Goal: Information Seeking & Learning: Learn about a topic

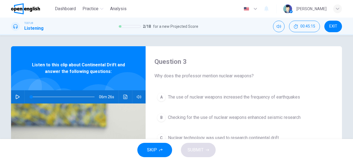
scroll to position [25, 0]
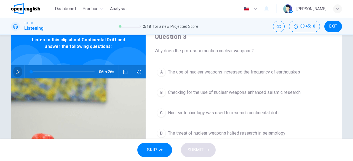
click at [15, 72] on icon "button" at bounding box center [17, 72] width 4 height 4
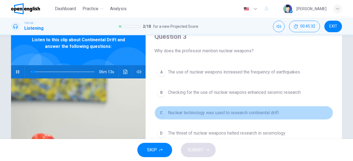
click at [191, 112] on span "Nuclear technology was used to research continental drift" at bounding box center [223, 113] width 111 height 7
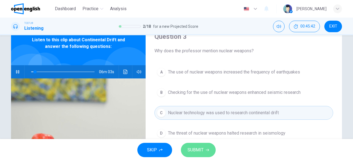
click at [202, 148] on span "SUBMIT" at bounding box center [196, 150] width 16 height 8
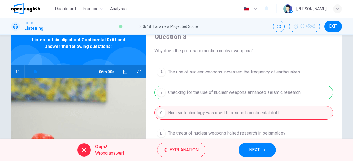
click at [260, 148] on button "NEXT" at bounding box center [257, 150] width 37 height 14
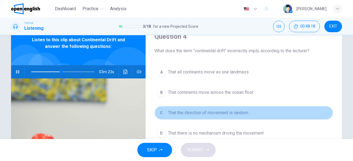
click at [211, 111] on span "That the direction of movement is random" at bounding box center [208, 113] width 80 height 7
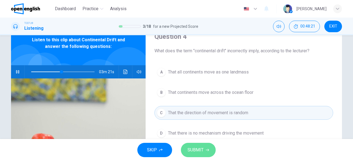
click at [203, 154] on span "SUBMIT" at bounding box center [196, 150] width 16 height 8
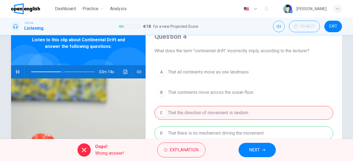
click at [259, 150] on span "NEXT" at bounding box center [254, 150] width 11 height 8
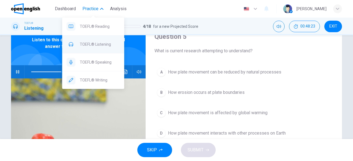
type input "**"
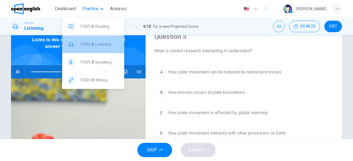
click at [96, 41] on span "TOEFL® Listening" at bounding box center [100, 44] width 40 height 7
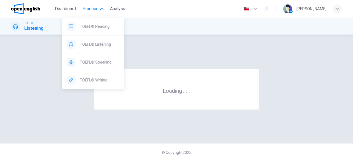
scroll to position [0, 0]
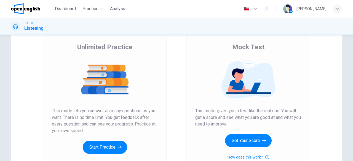
scroll to position [59, 0]
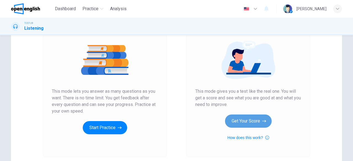
click at [245, 121] on button "Get Your Score" at bounding box center [248, 121] width 47 height 13
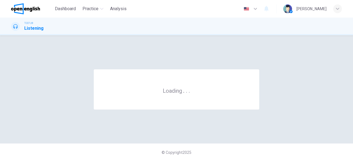
scroll to position [0, 0]
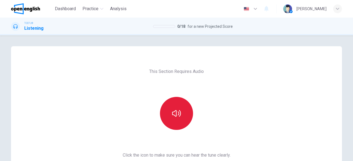
click at [179, 117] on icon "button" at bounding box center [176, 113] width 9 height 9
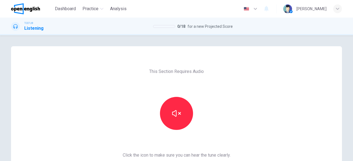
click at [350, 129] on div "This Section Requires Audio Click the icon to make sure you can hear the tune c…" at bounding box center [176, 98] width 353 height 126
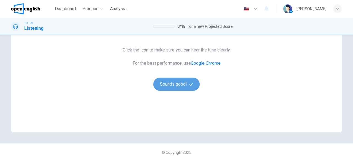
click at [189, 86] on icon "button" at bounding box center [191, 85] width 4 height 4
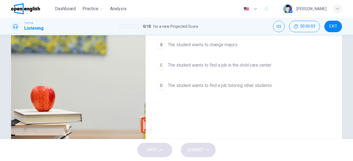
scroll to position [31, 0]
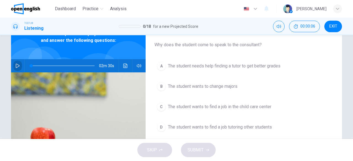
click at [19, 65] on button "button" at bounding box center [17, 65] width 9 height 13
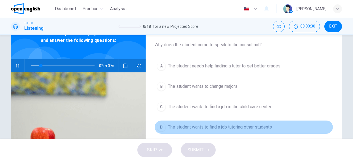
click at [211, 131] on button "D The student wants to find a job tutoring other students" at bounding box center [243, 128] width 179 height 14
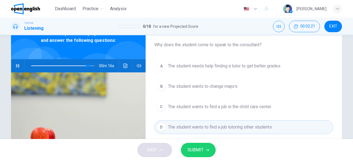
click at [211, 143] on div "SKIP SUBMIT" at bounding box center [176, 150] width 353 height 22
click at [210, 149] on button "SUBMIT" at bounding box center [198, 150] width 35 height 14
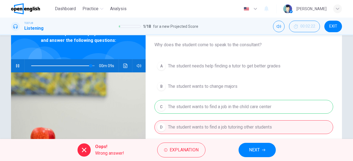
click at [256, 154] on span "NEXT" at bounding box center [254, 150] width 11 height 8
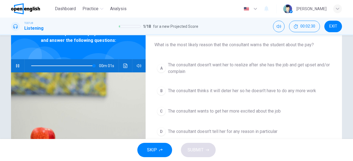
type input "*"
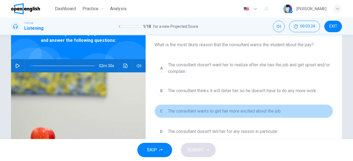
click at [188, 112] on span "The consultant wants to get her more excited about the job" at bounding box center [224, 111] width 113 height 7
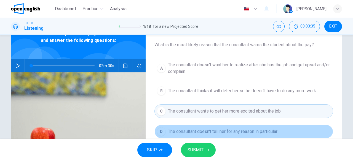
click at [194, 134] on span "The consultant doesn't tell her for any reason in particular" at bounding box center [223, 132] width 110 height 7
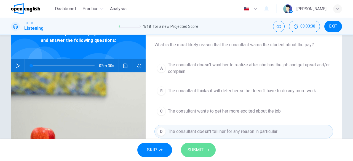
click at [204, 149] on button "SUBMIT" at bounding box center [198, 150] width 35 height 14
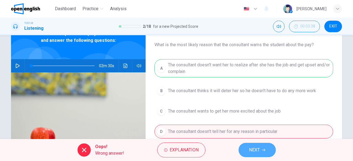
click at [249, 155] on button "NEXT" at bounding box center [257, 150] width 37 height 14
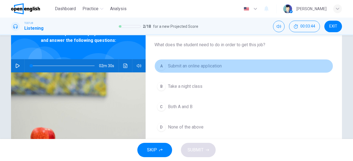
click at [198, 65] on span "Submit an online application" at bounding box center [195, 66] width 54 height 7
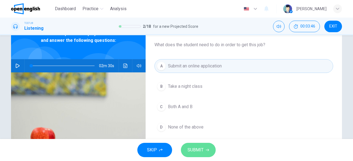
click at [201, 148] on span "SUBMIT" at bounding box center [196, 150] width 16 height 8
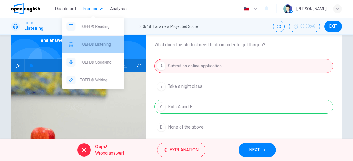
click at [92, 47] on span "TOEFL® Listening" at bounding box center [100, 44] width 40 height 7
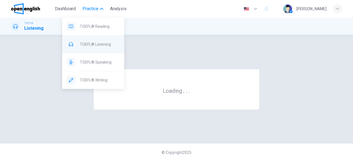
scroll to position [0, 0]
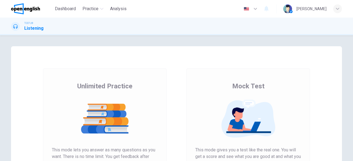
scroll to position [105, 0]
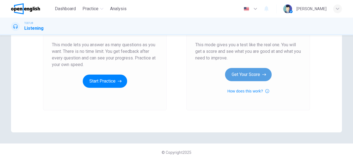
click at [244, 78] on button "Get Your Score" at bounding box center [248, 74] width 47 height 13
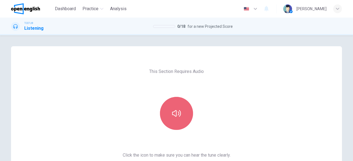
click at [173, 118] on button "button" at bounding box center [176, 113] width 33 height 33
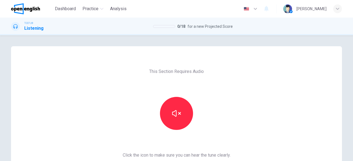
scroll to position [105, 0]
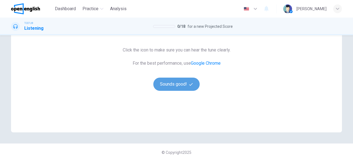
click at [160, 82] on button "Sounds good!" at bounding box center [176, 84] width 46 height 13
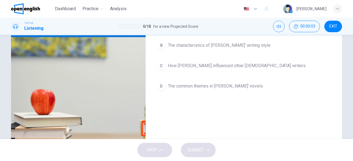
scroll to position [30, 0]
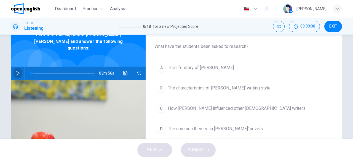
click at [17, 71] on icon "button" at bounding box center [17, 73] width 4 height 4
click at [232, 88] on span "The characteristics of Dickens' writing style" at bounding box center [219, 88] width 103 height 7
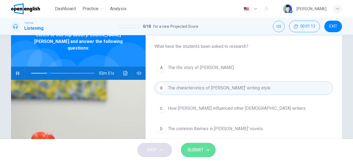
click at [197, 152] on span "SUBMIT" at bounding box center [196, 150] width 16 height 8
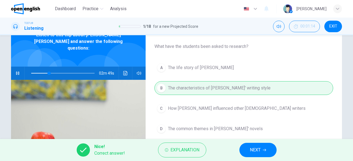
click at [264, 153] on button "NEXT" at bounding box center [257, 150] width 37 height 14
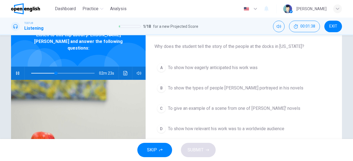
click at [241, 129] on span "To show how relevant his work was to a worldwide audience" at bounding box center [226, 129] width 116 height 7
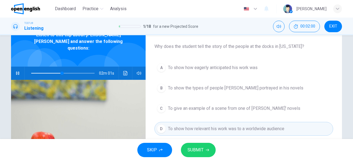
click at [17, 72] on icon "button" at bounding box center [17, 73] width 3 height 3
click at [32, 70] on span at bounding box center [62, 74] width 63 height 8
click at [16, 71] on icon "button" at bounding box center [17, 73] width 4 height 4
click at [194, 152] on span "SUBMIT" at bounding box center [196, 150] width 16 height 8
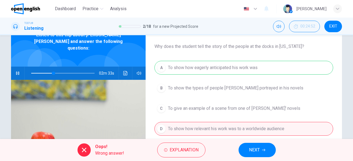
click at [257, 151] on span "NEXT" at bounding box center [254, 150] width 11 height 8
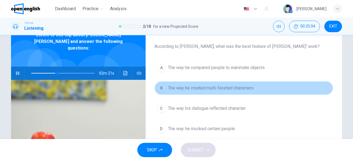
click at [209, 87] on span "The way he created multi-faceted characters" at bounding box center [211, 88] width 86 height 7
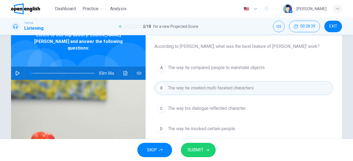
click at [17, 71] on icon "button" at bounding box center [18, 73] width 4 height 4
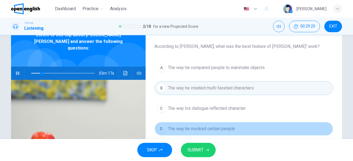
click at [200, 128] on span "The way he mocked certain people" at bounding box center [201, 129] width 67 height 7
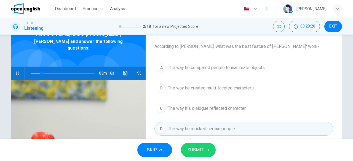
click at [199, 149] on span "SUBMIT" at bounding box center [196, 150] width 16 height 8
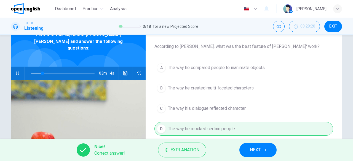
click at [258, 153] on span "NEXT" at bounding box center [255, 150] width 11 height 8
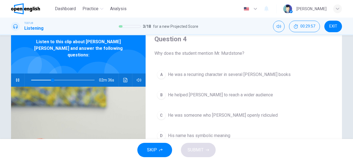
scroll to position [18, 0]
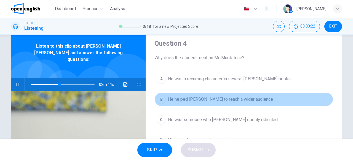
click at [251, 105] on button "B He helped Dickens to reach a wider audience" at bounding box center [243, 100] width 179 height 14
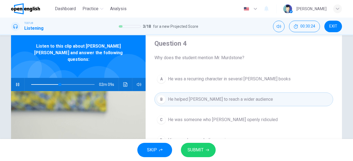
click at [194, 151] on span "SUBMIT" at bounding box center [196, 150] width 16 height 8
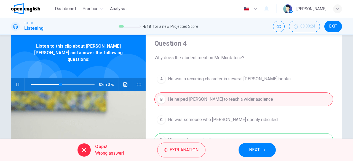
type input "**"
click at [262, 151] on icon "button" at bounding box center [263, 150] width 3 height 3
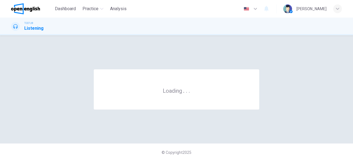
scroll to position [0, 0]
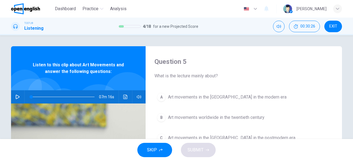
click at [19, 97] on button "button" at bounding box center [17, 96] width 9 height 13
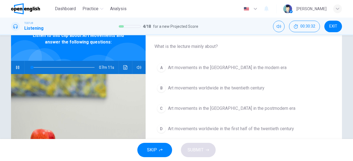
scroll to position [30, 0]
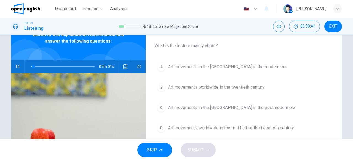
click at [197, 89] on span "Art movements worldwide in the twentieth century" at bounding box center [216, 87] width 97 height 7
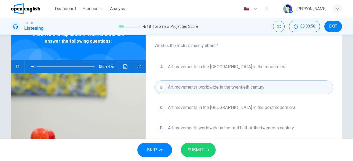
click at [200, 151] on span "SUBMIT" at bounding box center [196, 150] width 16 height 8
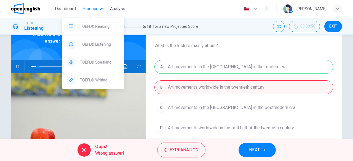
click at [93, 11] on span "Practice" at bounding box center [90, 9] width 16 height 7
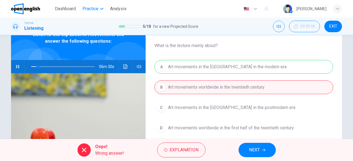
click at [92, 9] on span "Practice" at bounding box center [90, 9] width 16 height 7
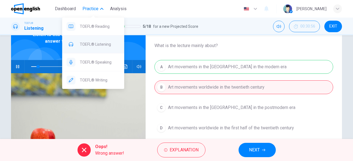
type input "**"
click at [90, 47] on span "TOEFL® Listening" at bounding box center [100, 44] width 40 height 7
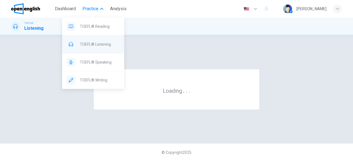
scroll to position [0, 0]
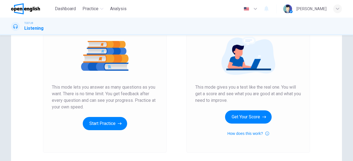
scroll to position [77, 0]
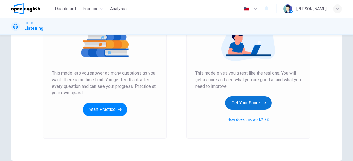
click at [242, 102] on button "Get Your Score" at bounding box center [248, 103] width 47 height 13
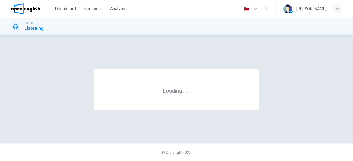
scroll to position [0, 0]
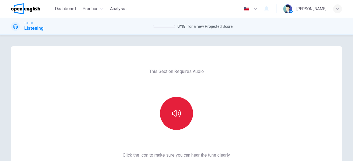
click at [172, 123] on button "button" at bounding box center [176, 113] width 33 height 33
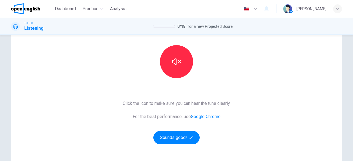
scroll to position [54, 0]
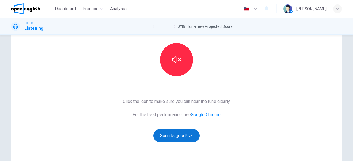
click at [187, 137] on button "Sounds good!" at bounding box center [176, 135] width 46 height 13
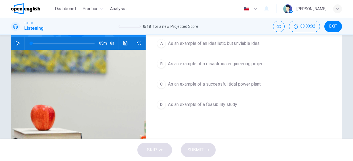
click at [16, 43] on icon "button" at bounding box center [18, 43] width 4 height 4
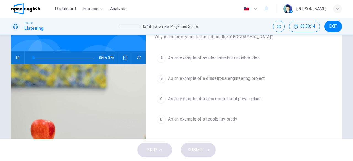
scroll to position [39, 0]
click at [214, 121] on span "As an example of a feasibility study" at bounding box center [202, 119] width 69 height 7
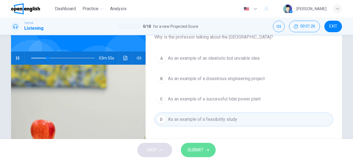
click at [203, 147] on span "SUBMIT" at bounding box center [196, 150] width 16 height 8
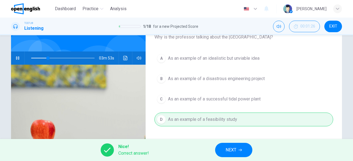
click at [236, 150] on span "NEXT" at bounding box center [231, 150] width 11 height 8
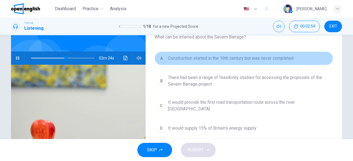
click at [223, 61] on span "Construction started in the 19th century but was never completed" at bounding box center [231, 58] width 126 height 7
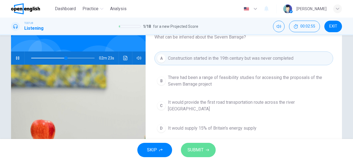
click at [199, 151] on span "SUBMIT" at bounding box center [196, 150] width 16 height 8
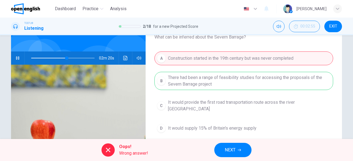
click at [243, 145] on button "NEXT" at bounding box center [232, 150] width 37 height 14
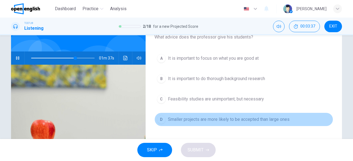
click at [223, 122] on button "D Smaller projects are more likely to be accepted than large ones" at bounding box center [243, 120] width 179 height 14
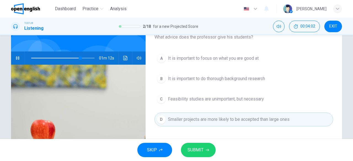
click at [217, 55] on span "It is important to focus on what you are good at" at bounding box center [213, 58] width 91 height 7
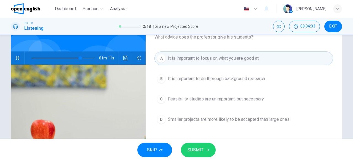
click at [197, 155] on button "SUBMIT" at bounding box center [198, 150] width 35 height 14
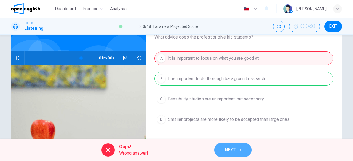
click at [241, 153] on button "NEXT" at bounding box center [232, 150] width 37 height 14
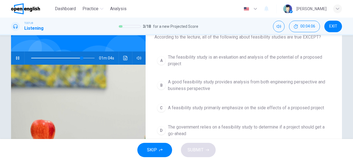
scroll to position [25, 0]
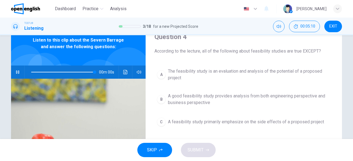
type input "*"
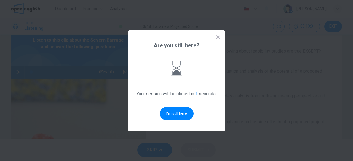
scroll to position [0, 0]
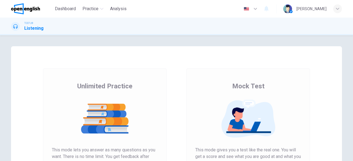
scroll to position [105, 0]
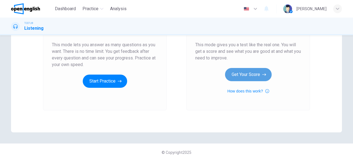
click at [233, 78] on button "Get Your Score" at bounding box center [248, 74] width 47 height 13
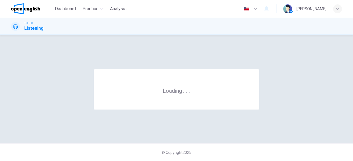
scroll to position [0, 0]
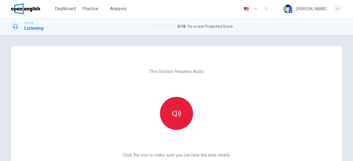
click at [177, 112] on icon "button" at bounding box center [176, 113] width 9 height 7
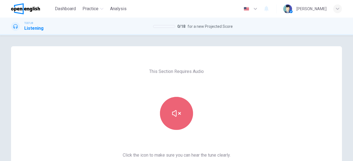
click at [177, 112] on icon "button" at bounding box center [176, 113] width 9 height 9
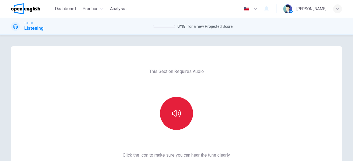
click at [350, 119] on div "This Section Requires Audio Click the icon to make sure you can hear the tune c…" at bounding box center [176, 98] width 353 height 126
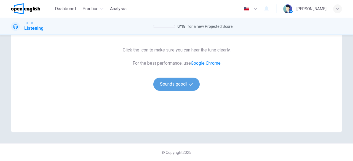
click at [172, 85] on button "Sounds good!" at bounding box center [176, 84] width 46 height 13
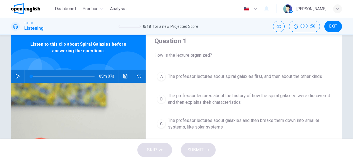
scroll to position [19, 0]
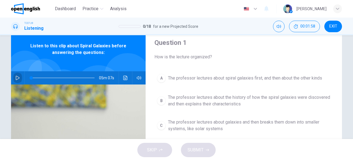
click at [19, 77] on button "button" at bounding box center [17, 77] width 9 height 13
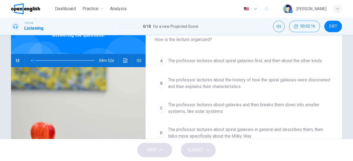
scroll to position [38, 0]
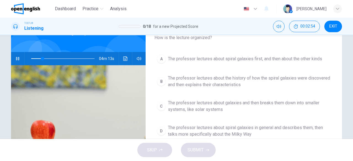
click at [246, 101] on span "The professor lectures about galaxies and then breaks them down into smaller sy…" at bounding box center [249, 106] width 163 height 13
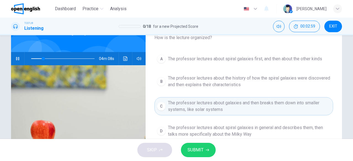
click at [209, 146] on button "SUBMIT" at bounding box center [198, 150] width 35 height 14
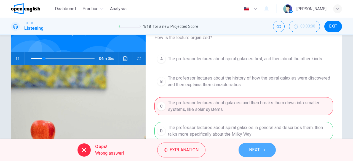
click at [263, 151] on icon "button" at bounding box center [263, 150] width 3 height 3
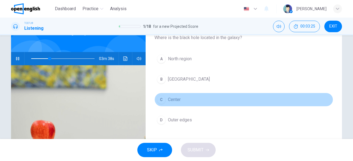
click at [168, 99] on span "Center" at bounding box center [174, 100] width 13 height 7
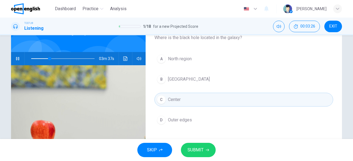
click at [196, 150] on span "SUBMIT" at bounding box center [196, 150] width 16 height 8
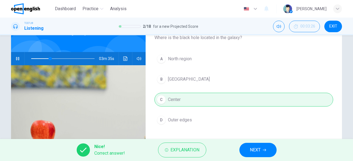
click at [250, 151] on span "NEXT" at bounding box center [255, 150] width 11 height 8
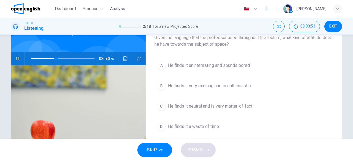
click at [216, 84] on span "He finds it very exciting and is enthusiastic" at bounding box center [209, 86] width 83 height 7
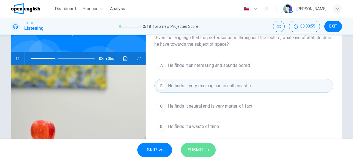
click at [196, 150] on span "SUBMIT" at bounding box center [196, 150] width 16 height 8
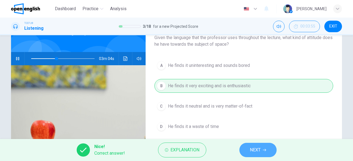
click at [266, 149] on icon "button" at bounding box center [264, 150] width 3 height 3
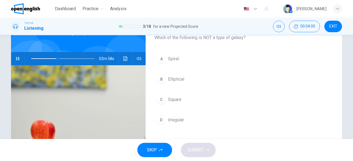
click at [176, 99] on span "Square" at bounding box center [175, 100] width 14 height 7
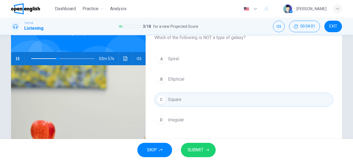
click at [205, 151] on button "SUBMIT" at bounding box center [198, 150] width 35 height 14
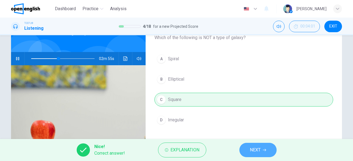
click at [258, 150] on span "NEXT" at bounding box center [255, 150] width 11 height 8
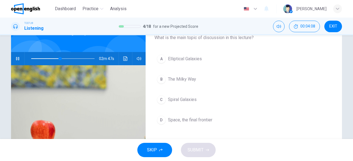
click at [187, 97] on span "Spiral Galaxies" at bounding box center [182, 100] width 29 height 7
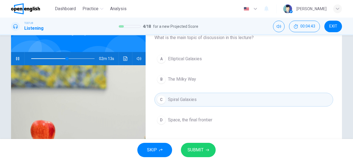
click at [198, 151] on span "SUBMIT" at bounding box center [196, 150] width 16 height 8
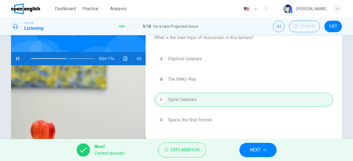
type input "**"
click at [264, 151] on icon "button" at bounding box center [264, 150] width 3 height 3
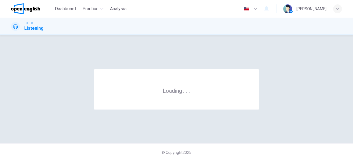
scroll to position [0, 0]
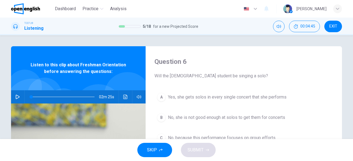
click at [19, 96] on button "button" at bounding box center [17, 96] width 9 height 13
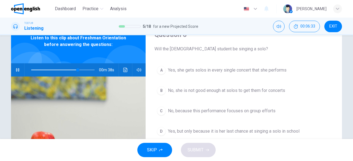
scroll to position [27, 0]
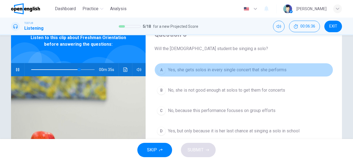
click at [252, 70] on span "Yes, she gets solos in every single concert that she performs" at bounding box center [227, 70] width 119 height 7
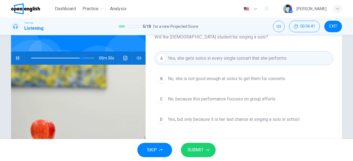
scroll to position [43, 0]
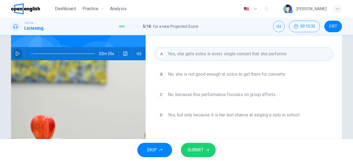
click at [15, 52] on icon "button" at bounding box center [17, 54] width 4 height 4
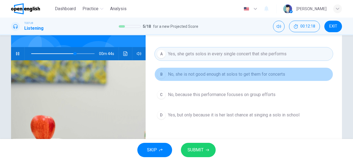
click at [223, 77] on span "No, she is not good enough at solos to get them for concerts" at bounding box center [226, 74] width 117 height 7
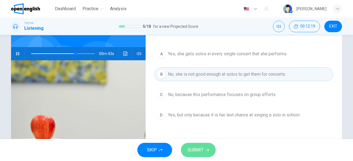
click at [195, 153] on span "SUBMIT" at bounding box center [196, 150] width 16 height 8
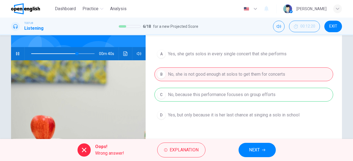
click at [252, 150] on span "NEXT" at bounding box center [254, 150] width 11 height 8
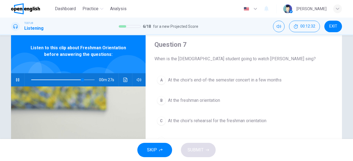
scroll to position [12, 0]
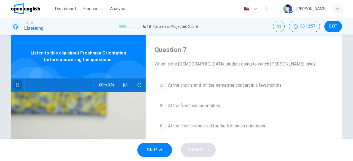
click at [16, 86] on icon "button" at bounding box center [17, 85] width 3 height 3
click at [15, 86] on icon "button" at bounding box center [17, 85] width 4 height 4
click at [204, 107] on span "At the freshman orientation" at bounding box center [194, 106] width 52 height 7
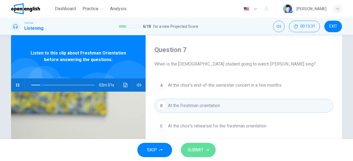
click at [202, 152] on span "SUBMIT" at bounding box center [196, 150] width 16 height 8
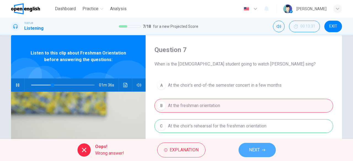
click at [259, 147] on span "NEXT" at bounding box center [254, 150] width 11 height 8
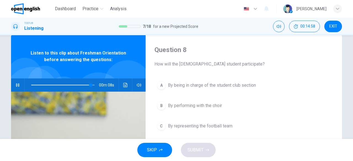
scroll to position [103, 0]
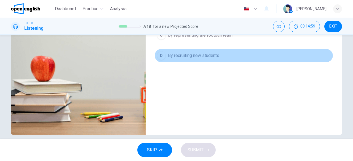
click at [194, 57] on span "By recruiting new students" at bounding box center [193, 55] width 51 height 7
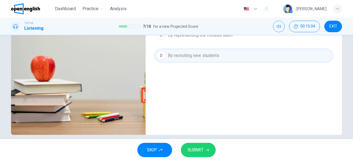
scroll to position [12, 0]
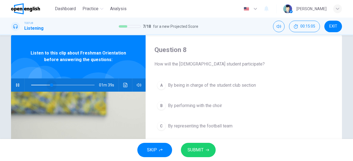
click at [50, 83] on span at bounding box center [62, 85] width 63 height 8
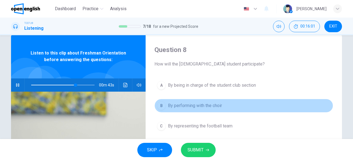
click at [193, 107] on span "By performing with the choir" at bounding box center [195, 106] width 54 height 7
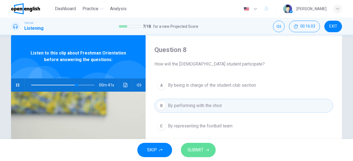
click at [196, 154] on span "SUBMIT" at bounding box center [196, 150] width 16 height 8
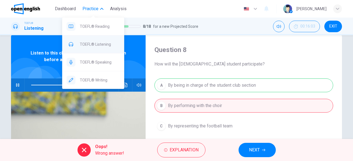
type input "**"
click at [101, 44] on span "TOEFL® Listening" at bounding box center [100, 44] width 40 height 7
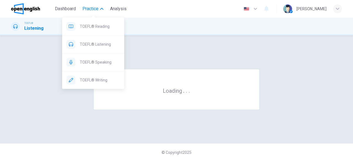
scroll to position [0, 0]
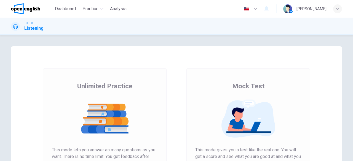
scroll to position [105, 0]
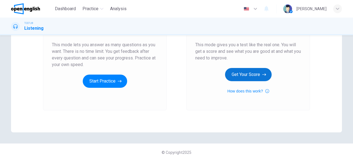
click at [241, 71] on button "Get Your Score" at bounding box center [248, 74] width 47 height 13
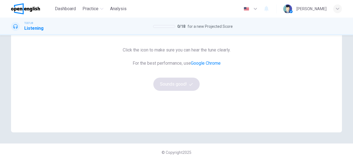
scroll to position [0, 0]
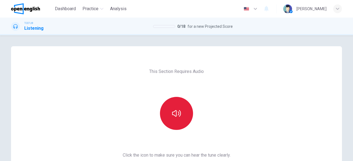
click at [172, 112] on icon "button" at bounding box center [176, 113] width 9 height 9
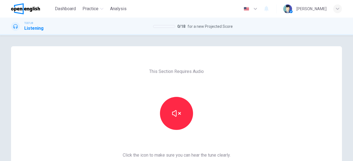
scroll to position [105, 0]
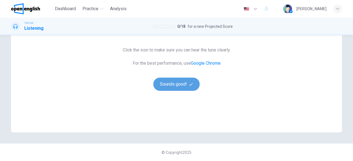
click at [168, 84] on button "Sounds good!" at bounding box center [176, 84] width 46 height 13
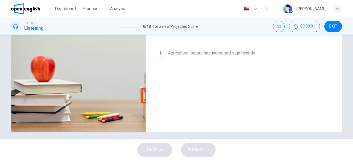
scroll to position [14, 0]
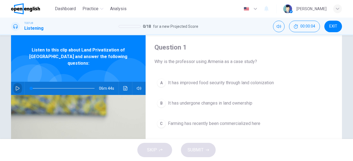
click at [19, 82] on button "button" at bounding box center [17, 88] width 9 height 13
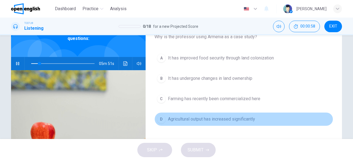
click at [237, 119] on span "Agricultural output has increased significantly" at bounding box center [211, 119] width 87 height 7
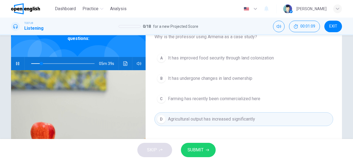
click at [206, 149] on icon "button" at bounding box center [207, 150] width 3 height 3
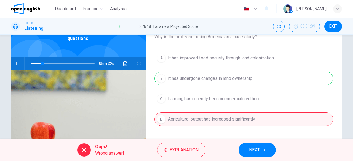
click at [257, 152] on span "NEXT" at bounding box center [254, 150] width 11 height 8
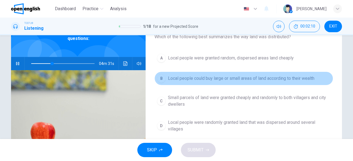
click at [273, 80] on span "Local people could buy large or small areas of land according to their wealth" at bounding box center [241, 78] width 146 height 7
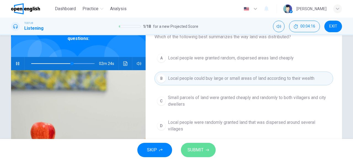
click at [202, 152] on span "SUBMIT" at bounding box center [196, 150] width 16 height 8
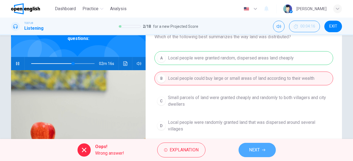
click at [269, 154] on button "NEXT" at bounding box center [257, 150] width 37 height 14
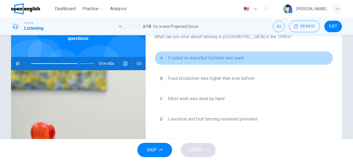
click at [207, 57] on span "It relied on imported fertilizer and seed" at bounding box center [206, 58] width 76 height 7
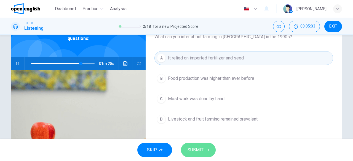
click at [198, 152] on span "SUBMIT" at bounding box center [196, 150] width 16 height 8
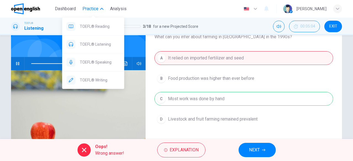
click at [92, 9] on span "Practice" at bounding box center [90, 9] width 16 height 7
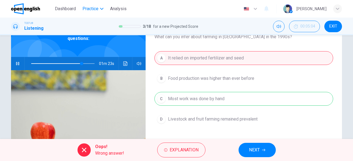
click at [92, 9] on span "Practice" at bounding box center [90, 9] width 16 height 7
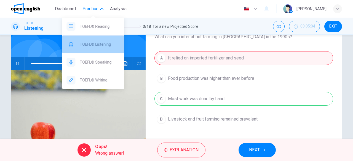
type input "**"
click at [96, 49] on div "TOEFL® Listening" at bounding box center [93, 45] width 62 height 18
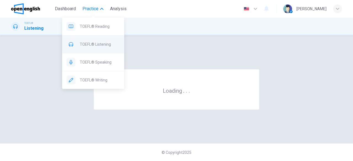
scroll to position [0, 0]
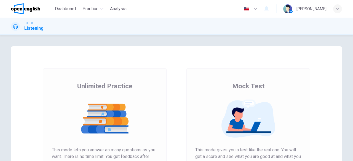
scroll to position [105, 0]
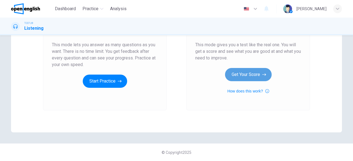
click at [252, 76] on button "Get Your Score" at bounding box center [248, 74] width 47 height 13
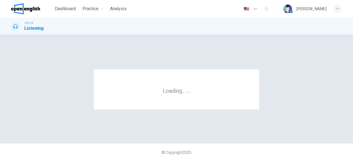
scroll to position [0, 0]
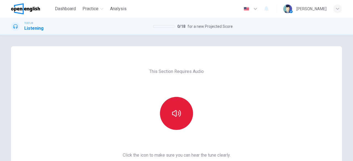
click at [174, 119] on button "button" at bounding box center [176, 113] width 33 height 33
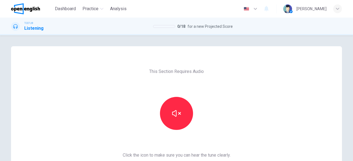
scroll to position [105, 0]
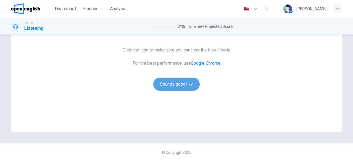
click at [186, 88] on button "Sounds good!" at bounding box center [176, 84] width 46 height 13
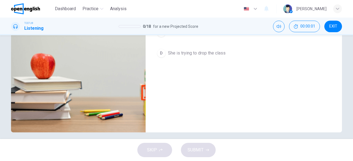
scroll to position [14, 0]
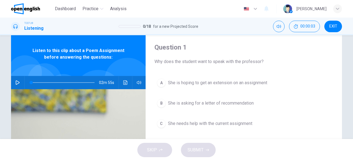
click at [15, 84] on icon "button" at bounding box center [17, 83] width 4 height 4
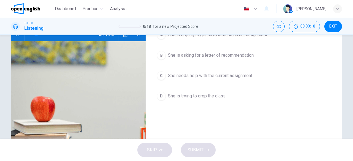
scroll to position [63, 0]
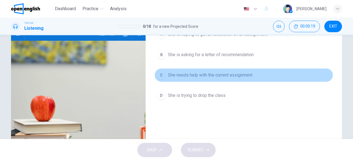
click at [191, 77] on span "She needs help with the current assignment" at bounding box center [210, 75] width 84 height 7
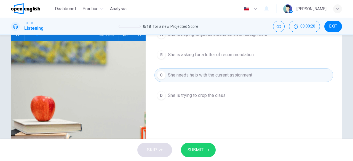
click at [199, 149] on span "SUBMIT" at bounding box center [196, 150] width 16 height 8
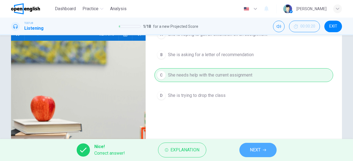
click at [257, 151] on span "NEXT" at bounding box center [255, 150] width 11 height 8
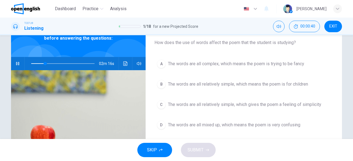
scroll to position [34, 0]
click at [273, 127] on span "The words are all mixed up, which means the poem is very confusing" at bounding box center [234, 125] width 132 height 7
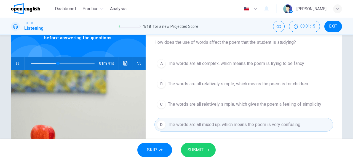
click at [203, 151] on button "SUBMIT" at bounding box center [198, 150] width 35 height 14
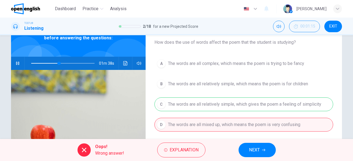
click at [262, 150] on icon "button" at bounding box center [263, 150] width 3 height 3
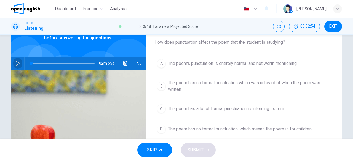
click at [16, 64] on icon "button" at bounding box center [17, 63] width 4 height 4
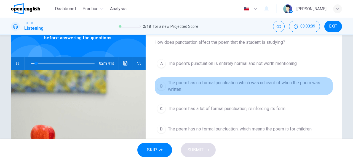
click at [220, 87] on span "The poem has no formal punctuation which was unheard of when the poem was writt…" at bounding box center [249, 86] width 163 height 13
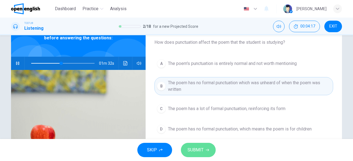
click at [200, 155] on button "SUBMIT" at bounding box center [198, 150] width 35 height 14
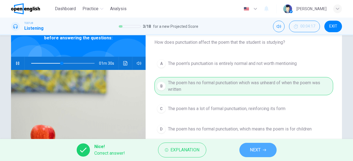
click at [253, 150] on span "NEXT" at bounding box center [255, 150] width 11 height 8
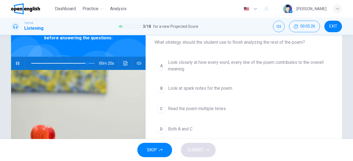
click at [196, 88] on span "Look at spark notes for the poem" at bounding box center [200, 88] width 64 height 7
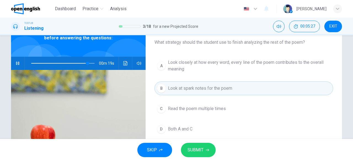
click at [207, 148] on button "SUBMIT" at bounding box center [198, 150] width 35 height 14
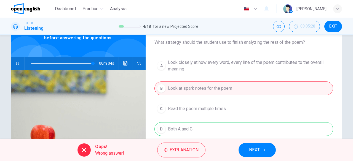
click at [266, 151] on button "NEXT" at bounding box center [257, 150] width 37 height 14
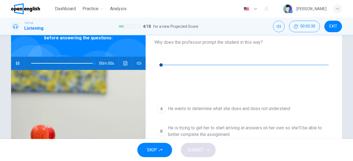
click at [162, 59] on button "button" at bounding box center [158, 56] width 9 height 9
type input "*"
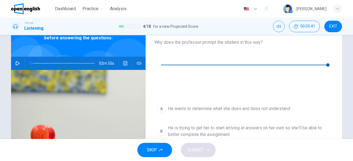
type input "*"
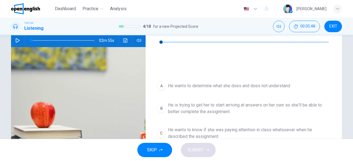
scroll to position [58, 0]
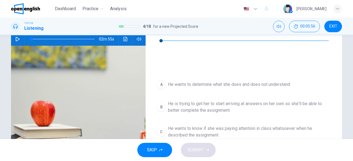
click at [209, 151] on span "All of the above are likely motivations" at bounding box center [204, 154] width 73 height 7
click at [196, 150] on span "SUBMIT" at bounding box center [196, 150] width 16 height 8
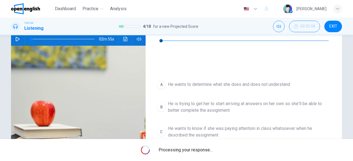
click at [196, 150] on span "Processing your response..." at bounding box center [186, 150] width 54 height 7
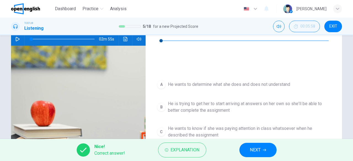
click at [260, 148] on span "NEXT" at bounding box center [255, 150] width 11 height 8
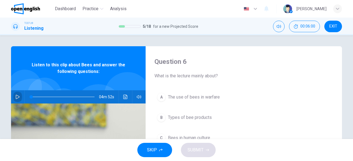
click at [17, 97] on icon "button" at bounding box center [18, 97] width 4 height 4
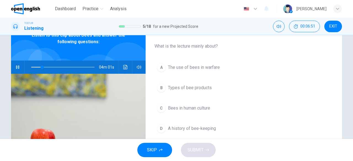
scroll to position [41, 0]
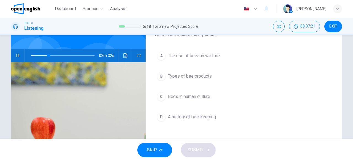
click at [194, 54] on span "The use of bees in warfare" at bounding box center [194, 56] width 52 height 7
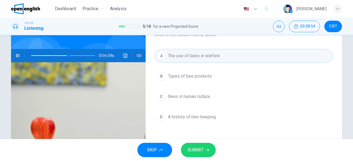
click at [198, 151] on span "SUBMIT" at bounding box center [196, 150] width 16 height 8
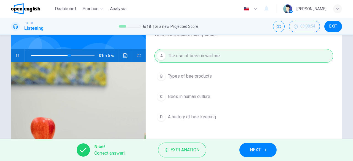
click at [253, 148] on span "NEXT" at bounding box center [255, 150] width 11 height 8
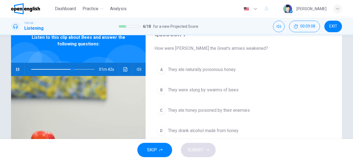
scroll to position [40, 0]
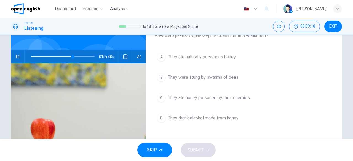
click at [177, 58] on span "They ate naturally poisonous honey" at bounding box center [202, 57] width 68 height 7
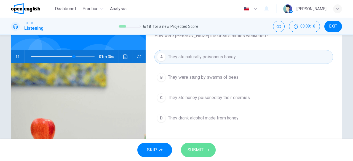
click at [200, 151] on span "SUBMIT" at bounding box center [196, 150] width 16 height 8
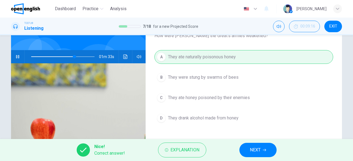
click at [272, 152] on button "NEXT" at bounding box center [257, 150] width 37 height 14
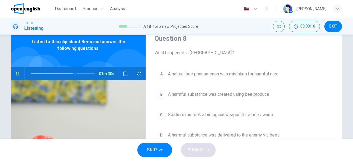
scroll to position [25, 0]
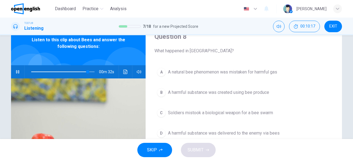
click at [233, 70] on span "A natural bee phenomenon was mistaken for harmful gas" at bounding box center [222, 72] width 109 height 7
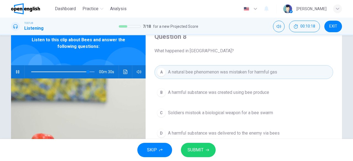
click at [209, 150] on button "SUBMIT" at bounding box center [198, 150] width 35 height 14
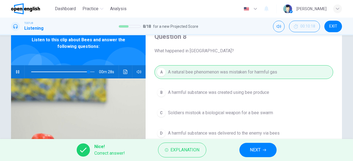
click at [266, 146] on button "NEXT" at bounding box center [257, 150] width 37 height 14
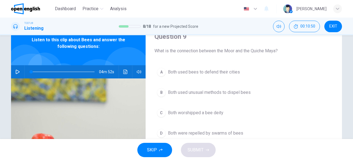
click at [16, 74] on icon "button" at bounding box center [18, 72] width 4 height 4
click at [83, 69] on span at bounding box center [62, 72] width 63 height 8
click at [78, 70] on span at bounding box center [78, 71] width 3 height 3
click at [81, 71] on span at bounding box center [62, 72] width 63 height 8
click at [19, 73] on button "button" at bounding box center [17, 71] width 9 height 13
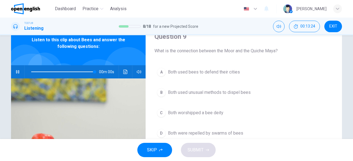
type input "*"
click at [207, 135] on span "Both were repelled by swarms of bees" at bounding box center [205, 133] width 75 height 7
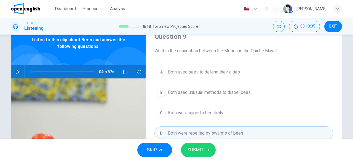
click at [200, 151] on span "SUBMIT" at bounding box center [196, 150] width 16 height 8
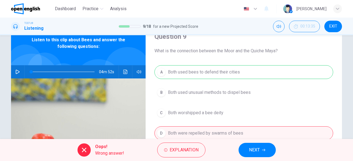
click at [257, 150] on span "NEXT" at bounding box center [254, 150] width 11 height 8
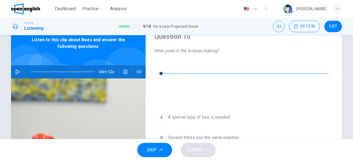
click at [156, 66] on button "button" at bounding box center [158, 65] width 9 height 9
type input "*"
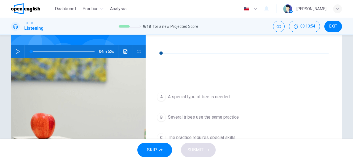
scroll to position [53, 0]
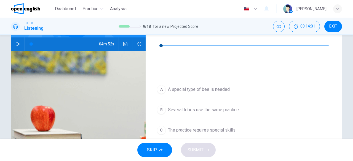
click at [192, 103] on button "B Several tribes use the same practice" at bounding box center [243, 110] width 179 height 14
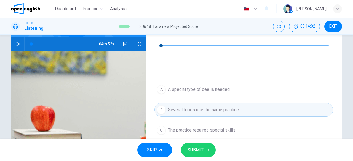
click at [198, 156] on button "SUBMIT" at bounding box center [198, 150] width 35 height 14
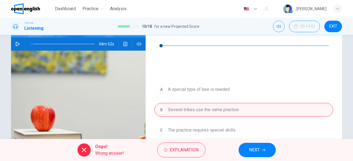
click at [265, 147] on button "NEXT" at bounding box center [257, 150] width 37 height 14
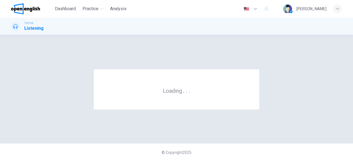
scroll to position [0, 0]
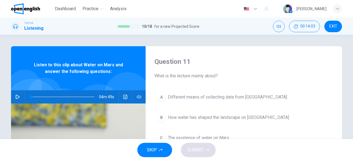
click at [14, 94] on button "button" at bounding box center [17, 96] width 9 height 13
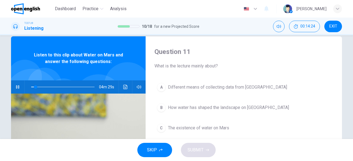
scroll to position [15, 0]
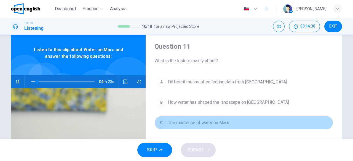
click at [206, 124] on span "The existence of water on Mars" at bounding box center [198, 123] width 61 height 7
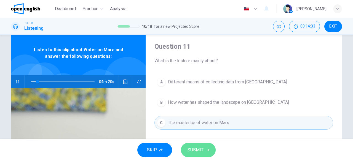
click at [201, 148] on span "SUBMIT" at bounding box center [196, 150] width 16 height 8
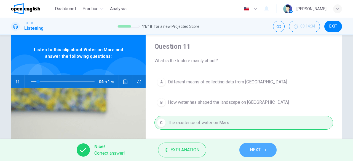
click at [248, 153] on button "NEXT" at bounding box center [257, 150] width 37 height 14
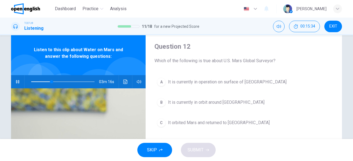
click at [197, 124] on span "It orbited Mars and returned to [GEOGRAPHIC_DATA]" at bounding box center [219, 123] width 102 height 7
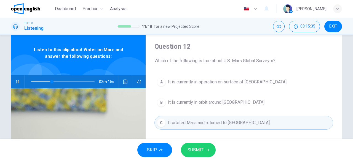
click at [197, 147] on span "SUBMIT" at bounding box center [196, 150] width 16 height 8
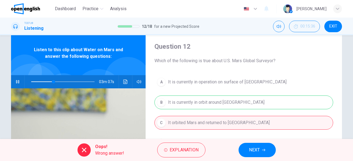
click at [266, 153] on button "NEXT" at bounding box center [257, 150] width 37 height 14
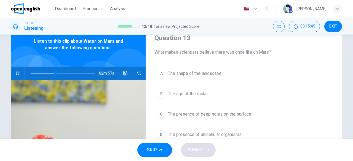
scroll to position [25, 0]
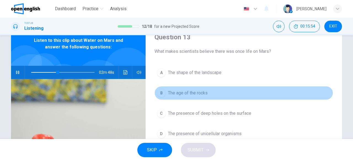
click at [227, 96] on button "B The age of the rocks" at bounding box center [243, 93] width 179 height 14
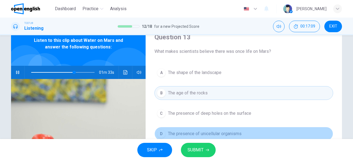
click at [217, 133] on span "The presence of unicellular organisms" at bounding box center [205, 134] width 74 height 7
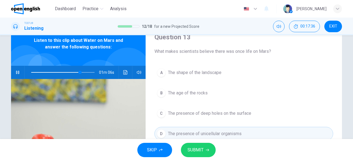
click at [217, 133] on span "The presence of unicellular organisms" at bounding box center [205, 134] width 74 height 7
click at [207, 150] on icon "button" at bounding box center [207, 150] width 3 height 2
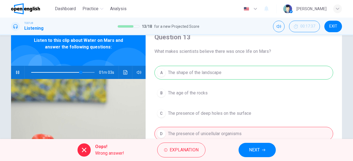
click at [264, 151] on icon "button" at bounding box center [263, 150] width 3 height 3
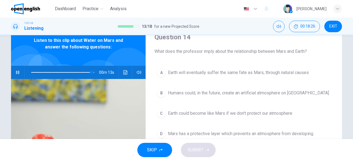
click at [15, 70] on icon "button" at bounding box center [17, 72] width 4 height 4
click at [15, 74] on icon "button" at bounding box center [17, 72] width 4 height 4
type input "*"
click at [206, 111] on span "Earth could become like Mars if we don't protect our atmosphere" at bounding box center [230, 113] width 124 height 7
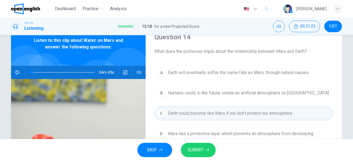
click at [197, 154] on button "SUBMIT" at bounding box center [198, 150] width 35 height 14
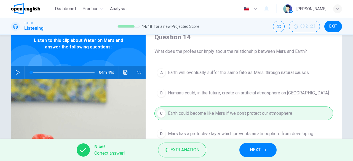
click at [266, 150] on icon "button" at bounding box center [264, 150] width 3 height 2
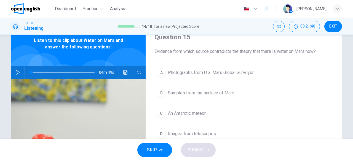
click at [232, 72] on span "Photographs from U.S. Mars Global Surveyor" at bounding box center [211, 73] width 86 height 7
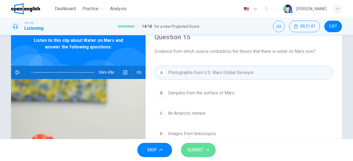
click at [197, 154] on button "SUBMIT" at bounding box center [198, 150] width 35 height 14
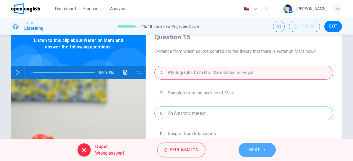
click at [260, 150] on button "NEXT" at bounding box center [257, 150] width 37 height 14
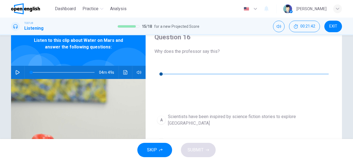
click at [159, 67] on icon "button" at bounding box center [159, 66] width 4 height 4
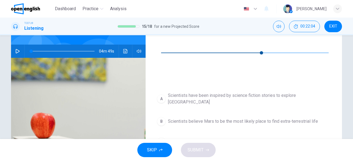
scroll to position [48, 0]
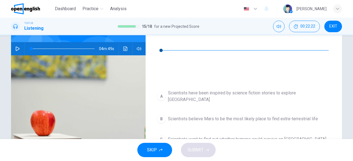
click at [159, 42] on icon "button" at bounding box center [159, 42] width 4 height 4
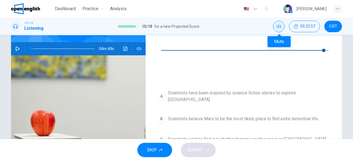
type input "*"
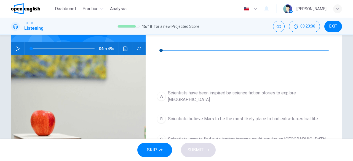
click at [245, 136] on span "Scientists want to find out whether humans could survive on [GEOGRAPHIC_DATA]" at bounding box center [247, 139] width 158 height 7
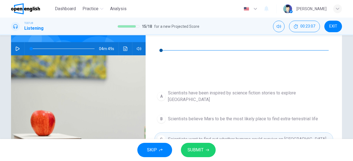
click at [199, 153] on span "SUBMIT" at bounding box center [196, 150] width 16 height 8
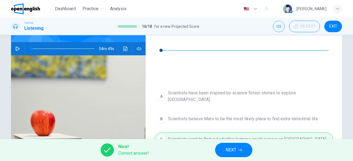
click at [232, 153] on span "NEXT" at bounding box center [231, 150] width 11 height 8
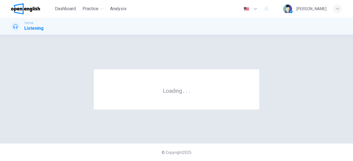
scroll to position [0, 0]
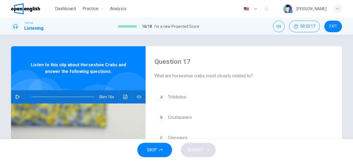
click at [21, 97] on div "06m 16s" at bounding box center [78, 96] width 135 height 13
click at [16, 98] on icon "button" at bounding box center [17, 97] width 4 height 4
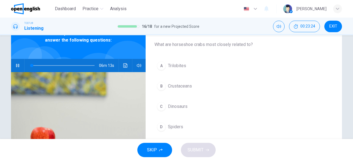
scroll to position [32, 0]
click at [177, 68] on span "Trilobites" at bounding box center [177, 65] width 18 height 7
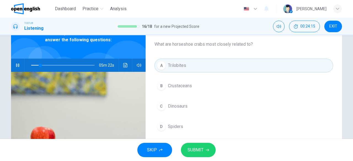
click at [196, 149] on span "SUBMIT" at bounding box center [196, 150] width 16 height 8
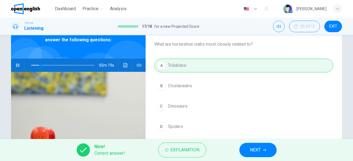
click at [19, 65] on button "button" at bounding box center [17, 65] width 9 height 13
click at [256, 152] on span "NEXT" at bounding box center [255, 150] width 11 height 8
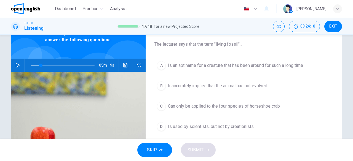
click at [17, 65] on icon "button" at bounding box center [17, 65] width 4 height 4
click at [16, 64] on icon "button" at bounding box center [17, 65] width 4 height 4
click at [16, 68] on button "button" at bounding box center [17, 65] width 9 height 13
click at [15, 66] on icon "button" at bounding box center [17, 65] width 4 height 4
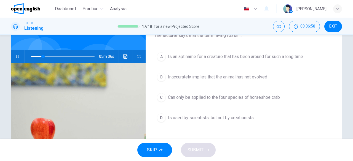
scroll to position [41, 0]
click at [221, 118] on span "Is used by scientists, but not by creationists" at bounding box center [211, 117] width 86 height 7
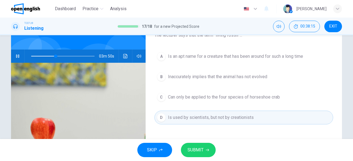
click at [232, 54] on span "Is an apt name for a creature that has been around for such a long time" at bounding box center [235, 56] width 135 height 7
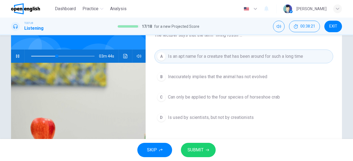
click at [210, 151] on button "SUBMIT" at bounding box center [198, 150] width 35 height 14
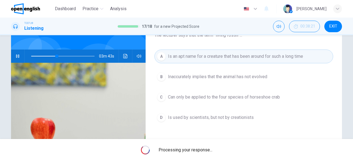
type input "**"
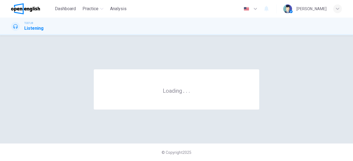
scroll to position [0, 0]
